Goal: Information Seeking & Learning: Understand process/instructions

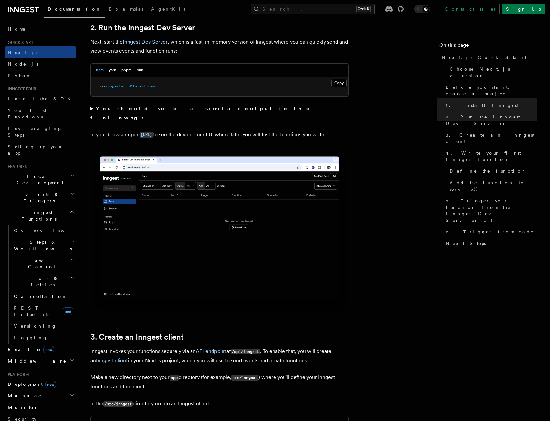
scroll to position [452, 0]
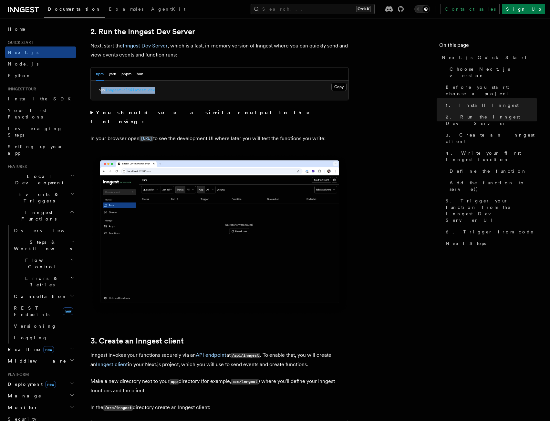
drag, startPoint x: 163, startPoint y: 87, endPoint x: 100, endPoint y: 84, distance: 63.4
click at [100, 84] on pre "npx inngest-cli@latest dev" at bounding box center [220, 90] width 258 height 19
click at [167, 94] on pre "npx inngest-cli@latest dev" at bounding box center [220, 90] width 258 height 19
click at [131, 94] on pre "npx inngest-cli@latest dev" at bounding box center [220, 90] width 258 height 19
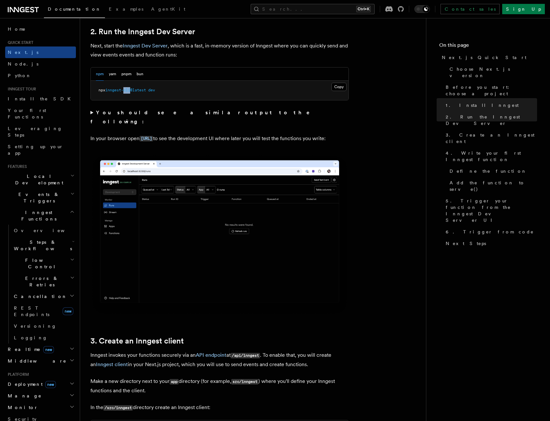
click at [131, 94] on pre "npx inngest-cli@latest dev" at bounding box center [220, 90] width 258 height 19
copy div "npx inngest-cli@latest dev"
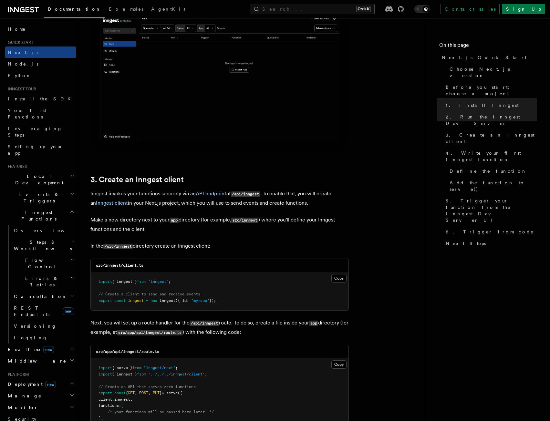
scroll to position [742, 0]
